Goal: Information Seeking & Learning: Learn about a topic

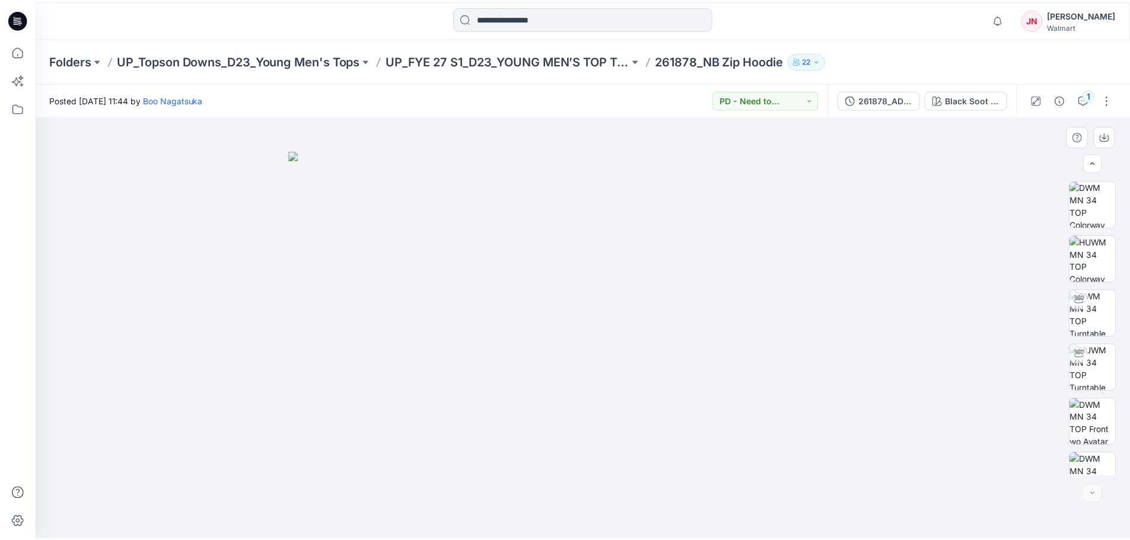
scroll to position [133, 0]
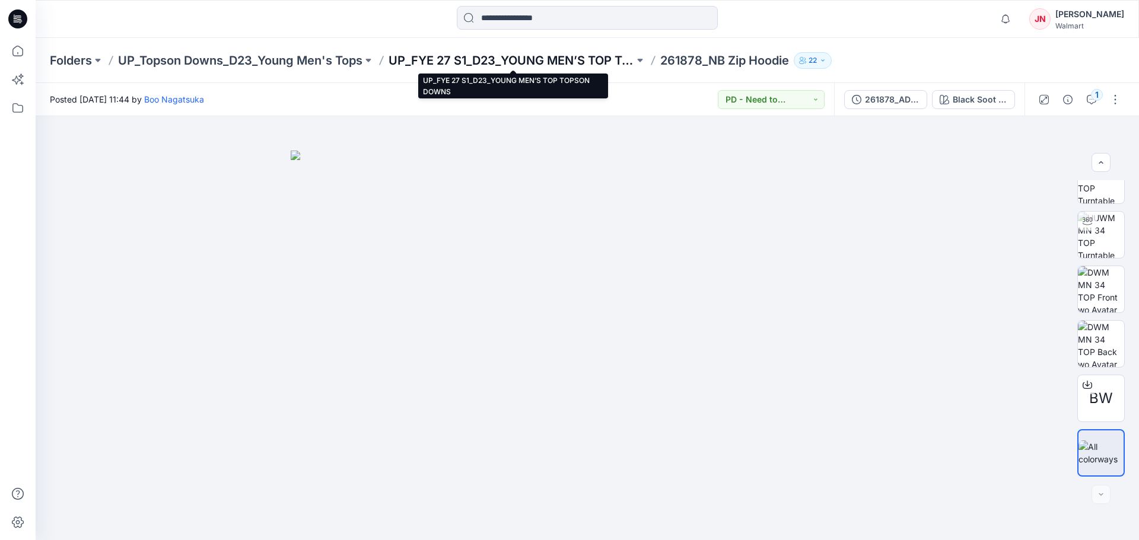
click at [429, 62] on p "UP_FYE 27 S1_D23_YOUNG MEN’S TOP TOPSON DOWNS" at bounding box center [510, 60] width 245 height 17
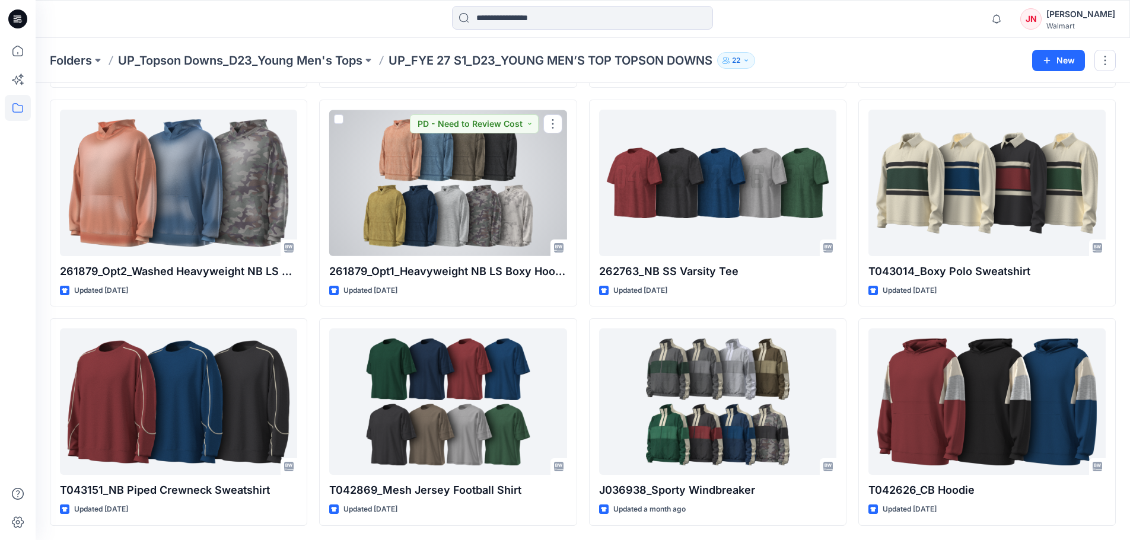
scroll to position [295, 0]
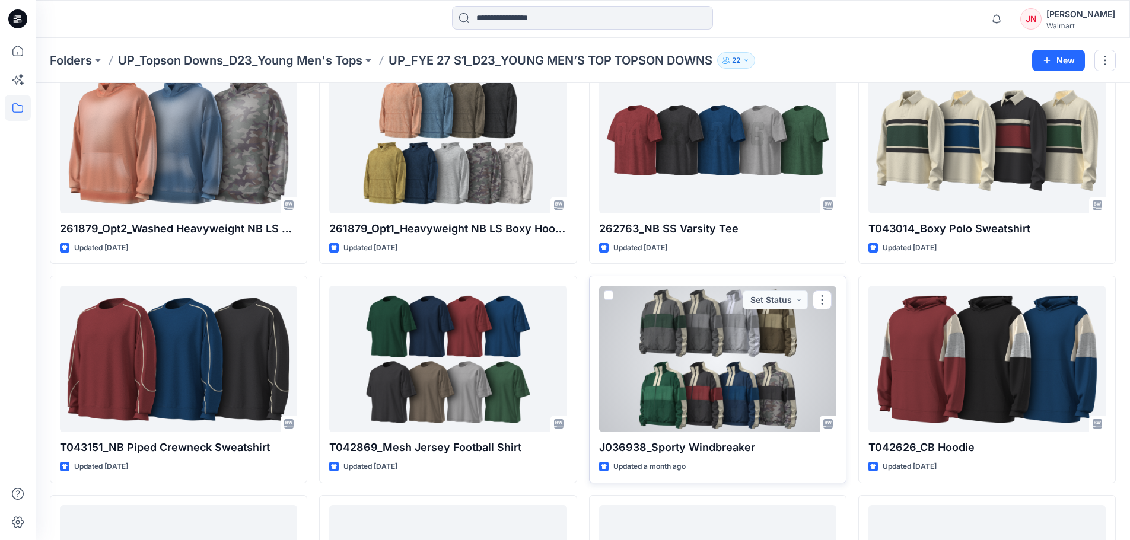
click at [701, 368] on div at bounding box center [717, 359] width 237 height 146
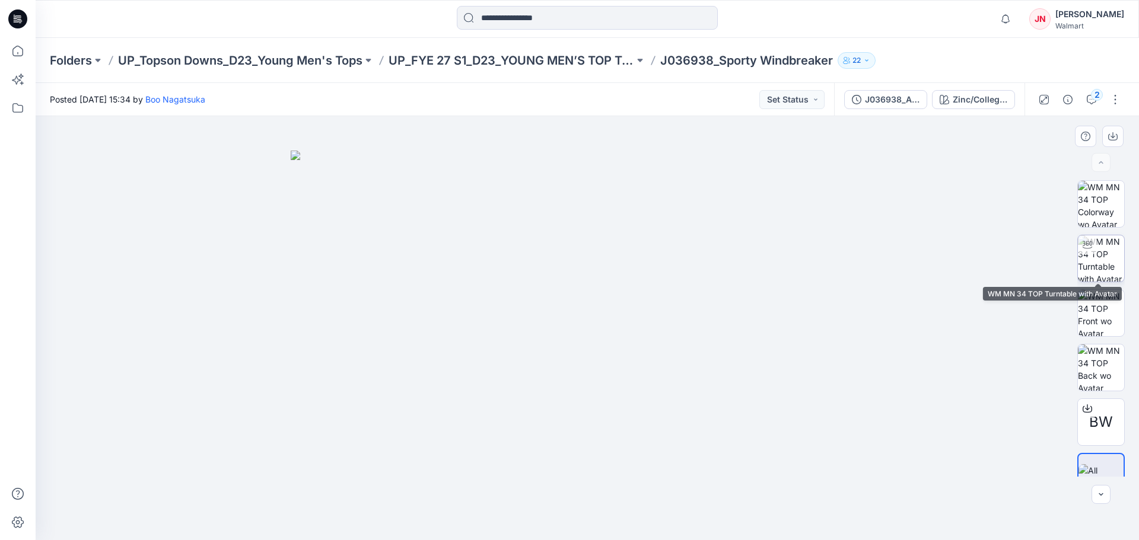
click at [1109, 254] on img at bounding box center [1100, 258] width 46 height 46
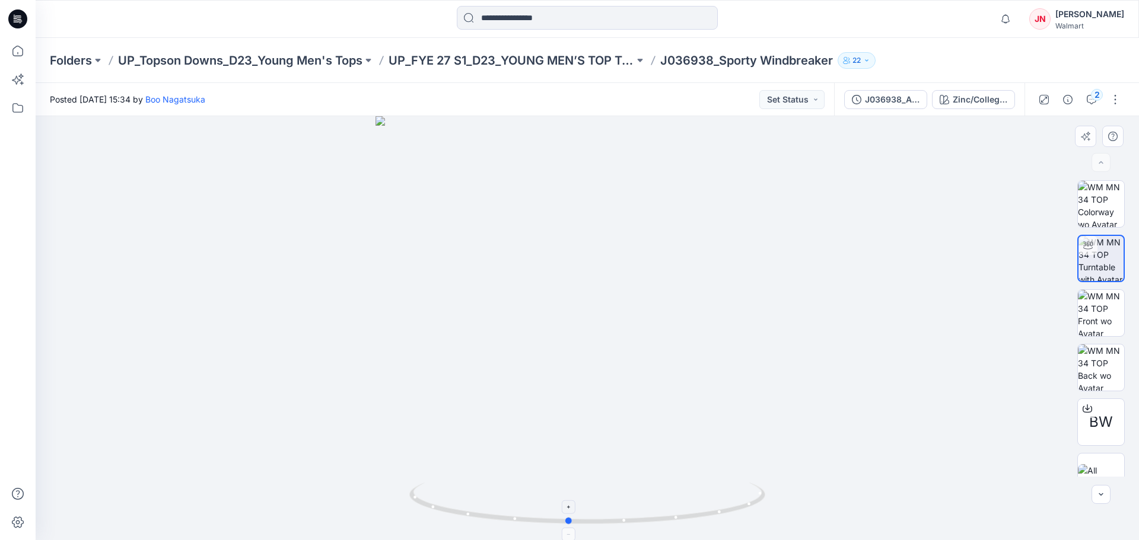
drag, startPoint x: 588, startPoint y: 522, endPoint x: 569, endPoint y: 532, distance: 21.5
click at [569, 527] on icon at bounding box center [588, 505] width 359 height 44
drag, startPoint x: 569, startPoint y: 524, endPoint x: 778, endPoint y: 509, distance: 209.8
click at [778, 509] on div at bounding box center [587, 328] width 1103 height 424
drag, startPoint x: 427, startPoint y: 506, endPoint x: 521, endPoint y: 517, distance: 94.9
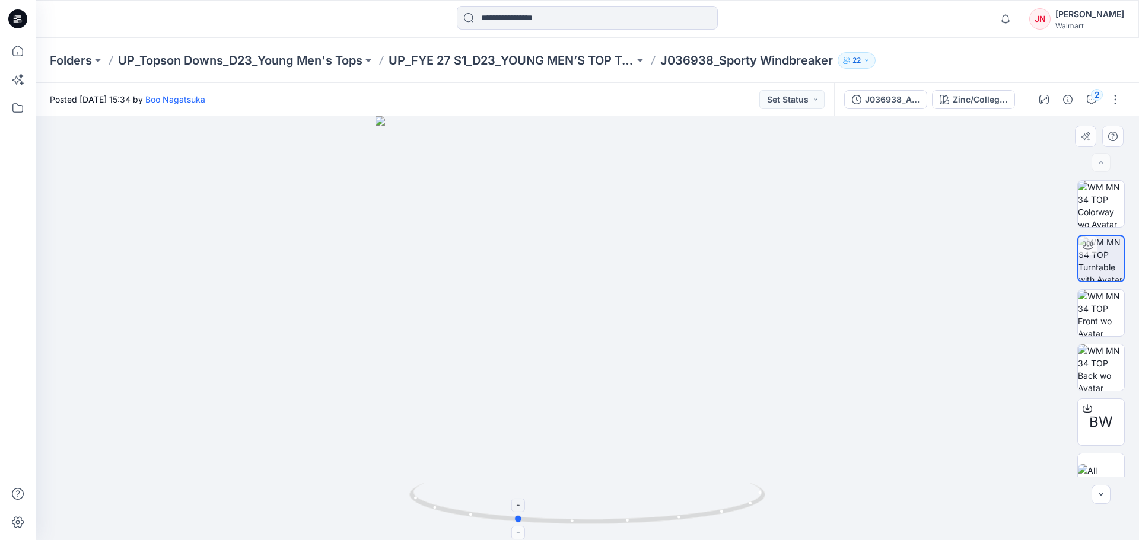
click at [521, 517] on circle at bounding box center [518, 518] width 7 height 7
